Goal: Check status: Check status

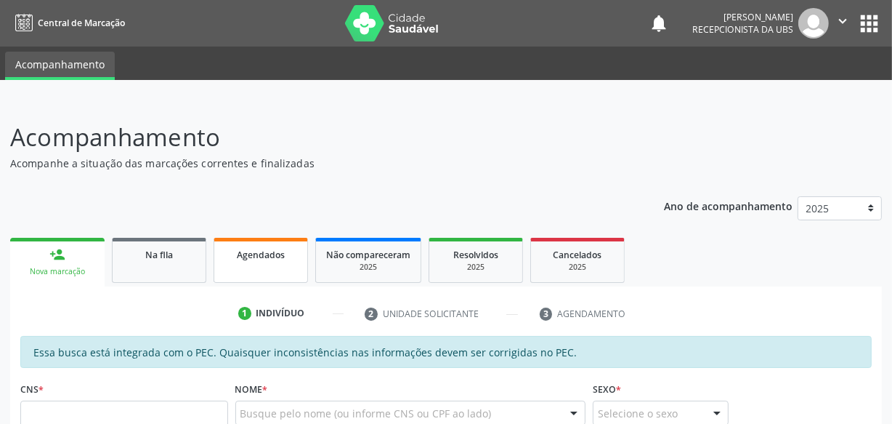
click at [264, 263] on link "Agendados" at bounding box center [261, 260] width 94 height 45
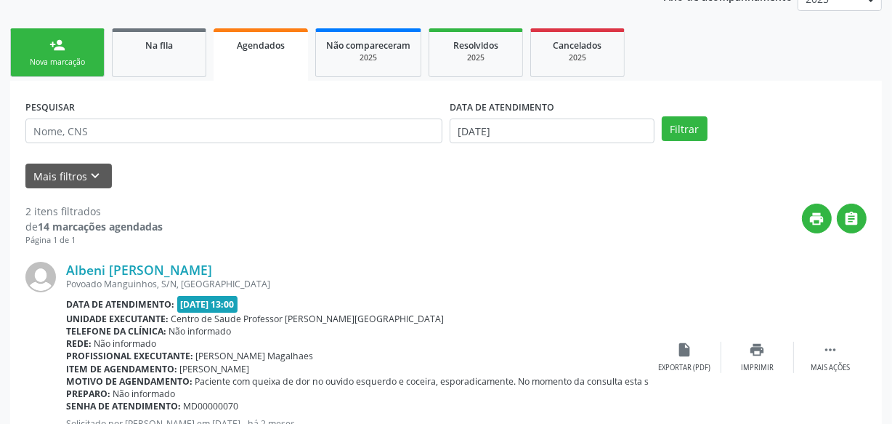
scroll to position [208, 0]
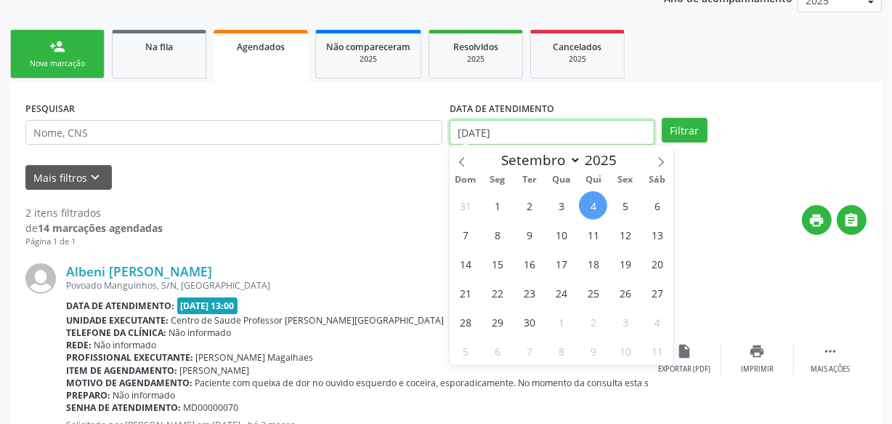
click at [555, 128] on input "[DATE]" at bounding box center [552, 132] width 205 height 25
click at [592, 206] on span "4" at bounding box center [593, 205] width 28 height 28
type input "[DATE]"
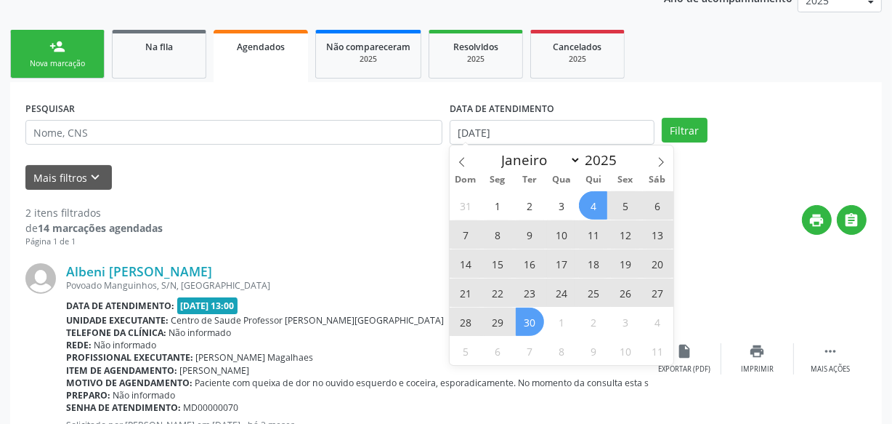
click at [527, 329] on span "30" at bounding box center [530, 321] width 28 height 28
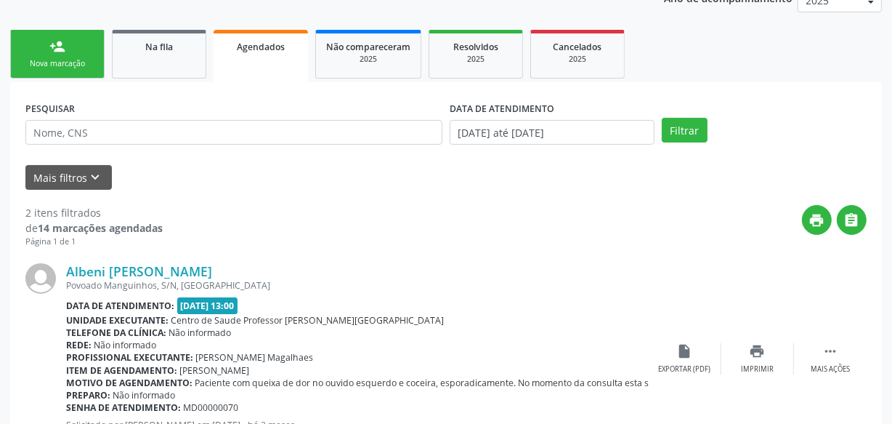
click at [706, 124] on div "Filtrar" at bounding box center [764, 130] width 212 height 25
click at [698, 124] on button "Filtrar" at bounding box center [685, 130] width 46 height 25
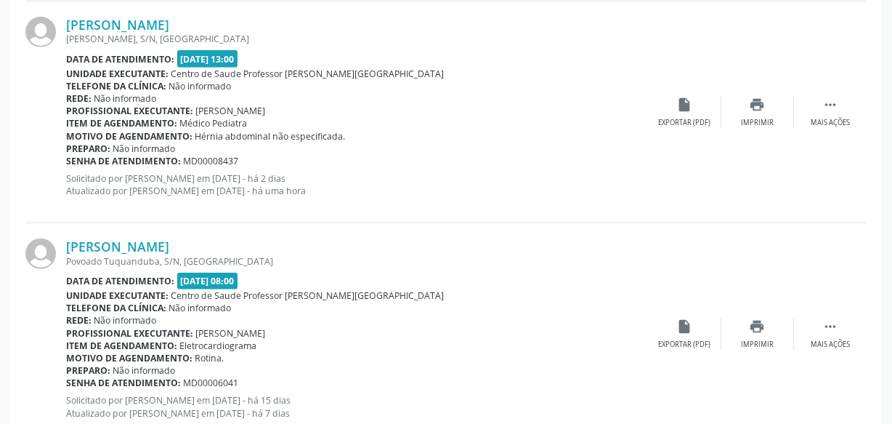
scroll to position [868, 0]
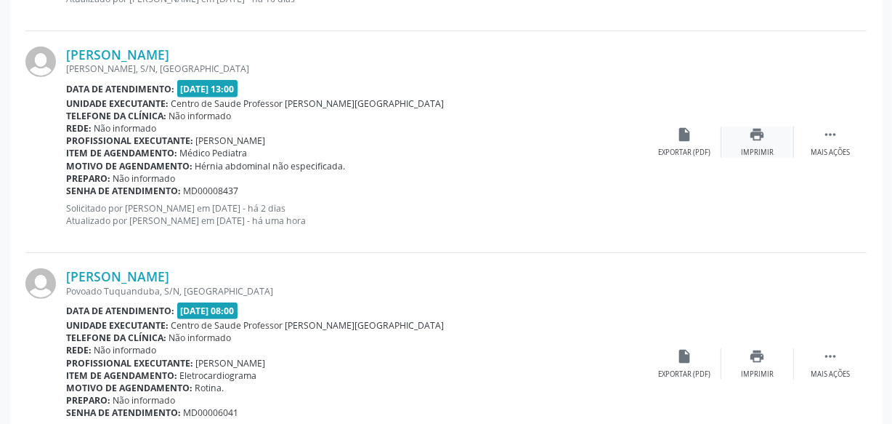
click at [756, 132] on icon "print" at bounding box center [758, 134] width 16 height 16
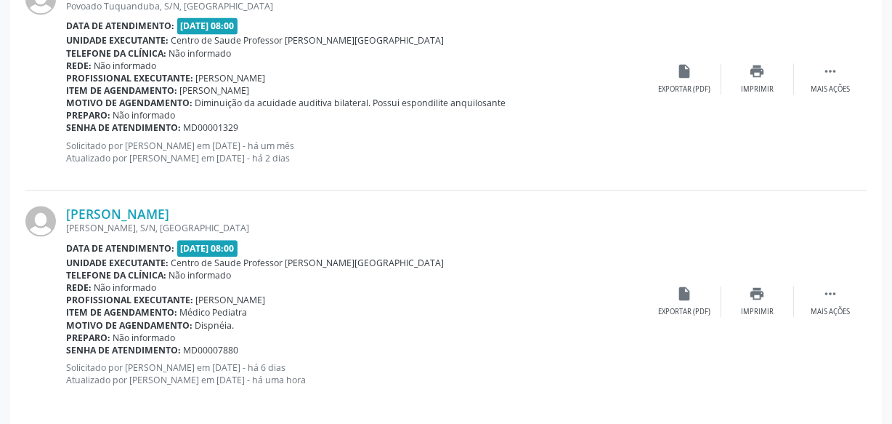
scroll to position [2937, 0]
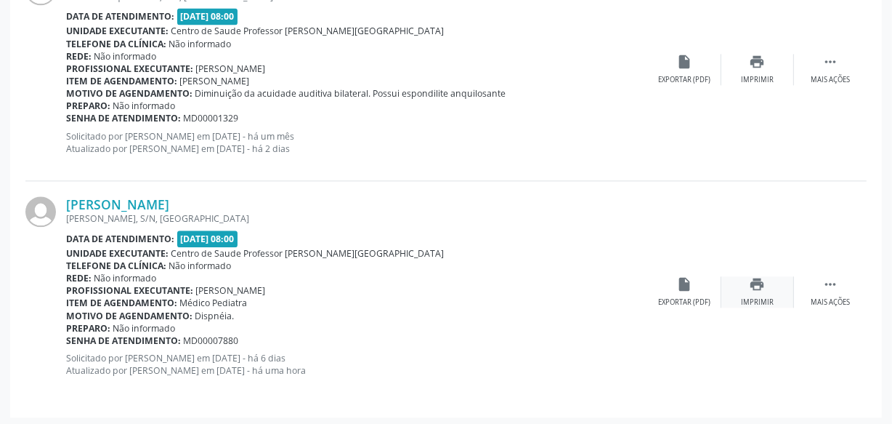
click at [757, 280] on icon "print" at bounding box center [758, 284] width 16 height 16
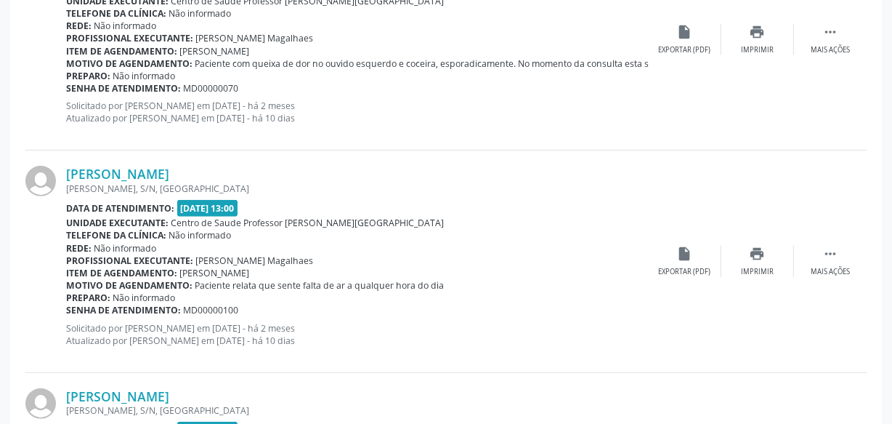
scroll to position [528, 0]
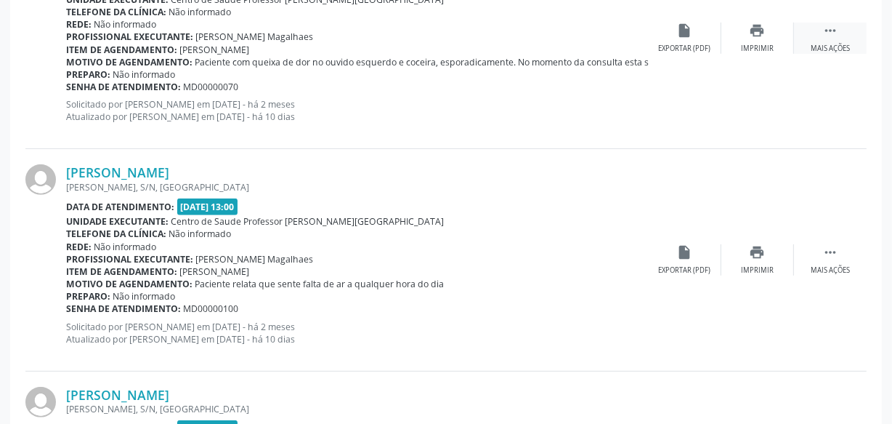
click at [841, 47] on div "Mais ações" at bounding box center [830, 49] width 39 height 10
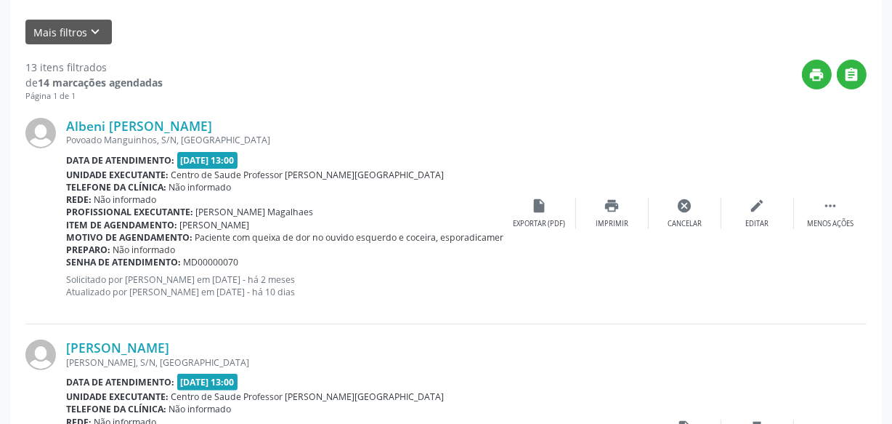
scroll to position [330, 0]
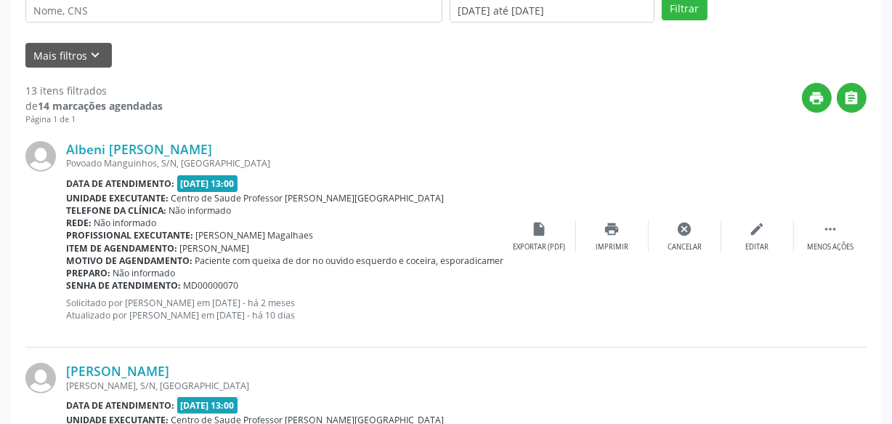
click at [346, 131] on div "Albeni [PERSON_NAME] Povoado Manguinhos, S/N, [GEOGRAPHIC_DATA] Data de atendim…" at bounding box center [445, 237] width 841 height 222
click at [421, 133] on div "Albeni [PERSON_NAME] Povoado Manguinhos, S/N, [GEOGRAPHIC_DATA] Data de atendim…" at bounding box center [445, 237] width 841 height 222
click at [852, 225] on div " Menos ações" at bounding box center [830, 236] width 73 height 31
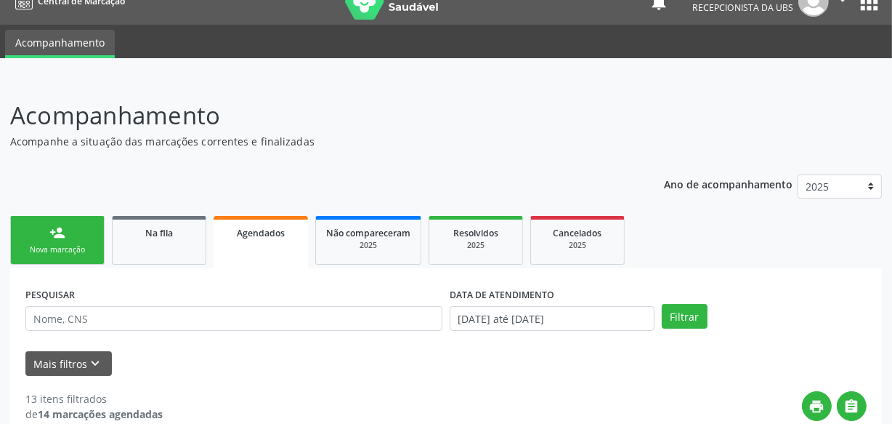
scroll to position [0, 0]
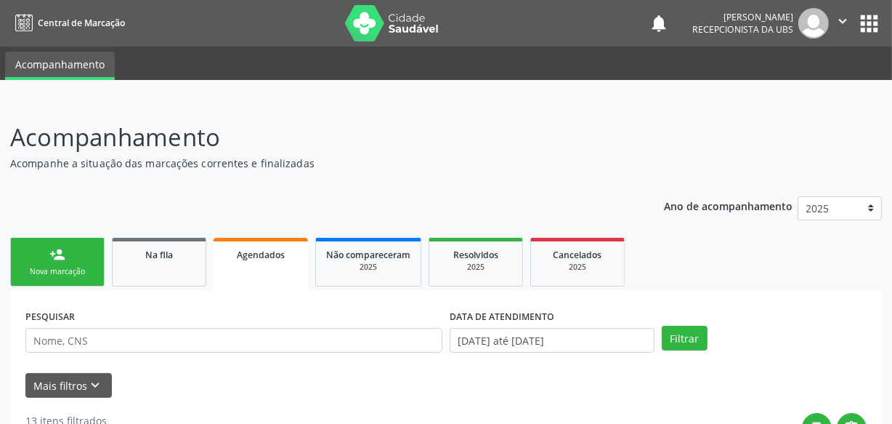
click at [850, 26] on icon "" at bounding box center [843, 21] width 16 height 16
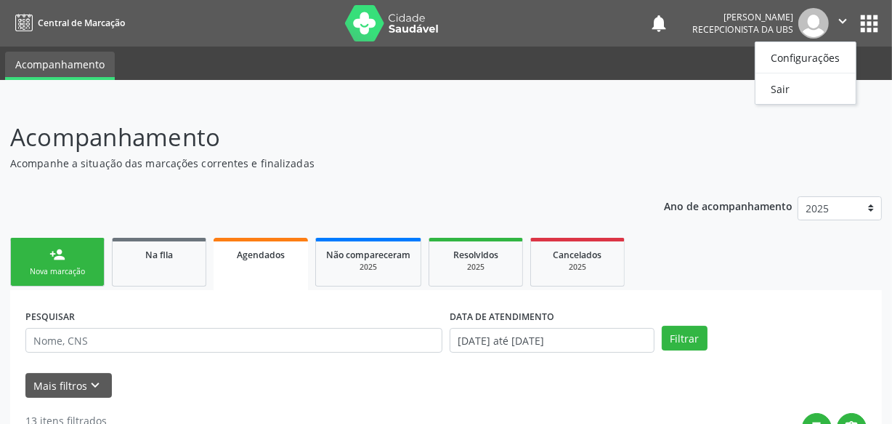
click at [809, 99] on ul "Configurações Sair" at bounding box center [806, 72] width 102 height 63
click at [806, 94] on link "Sair" at bounding box center [806, 88] width 100 height 20
